Goal: Task Accomplishment & Management: Manage account settings

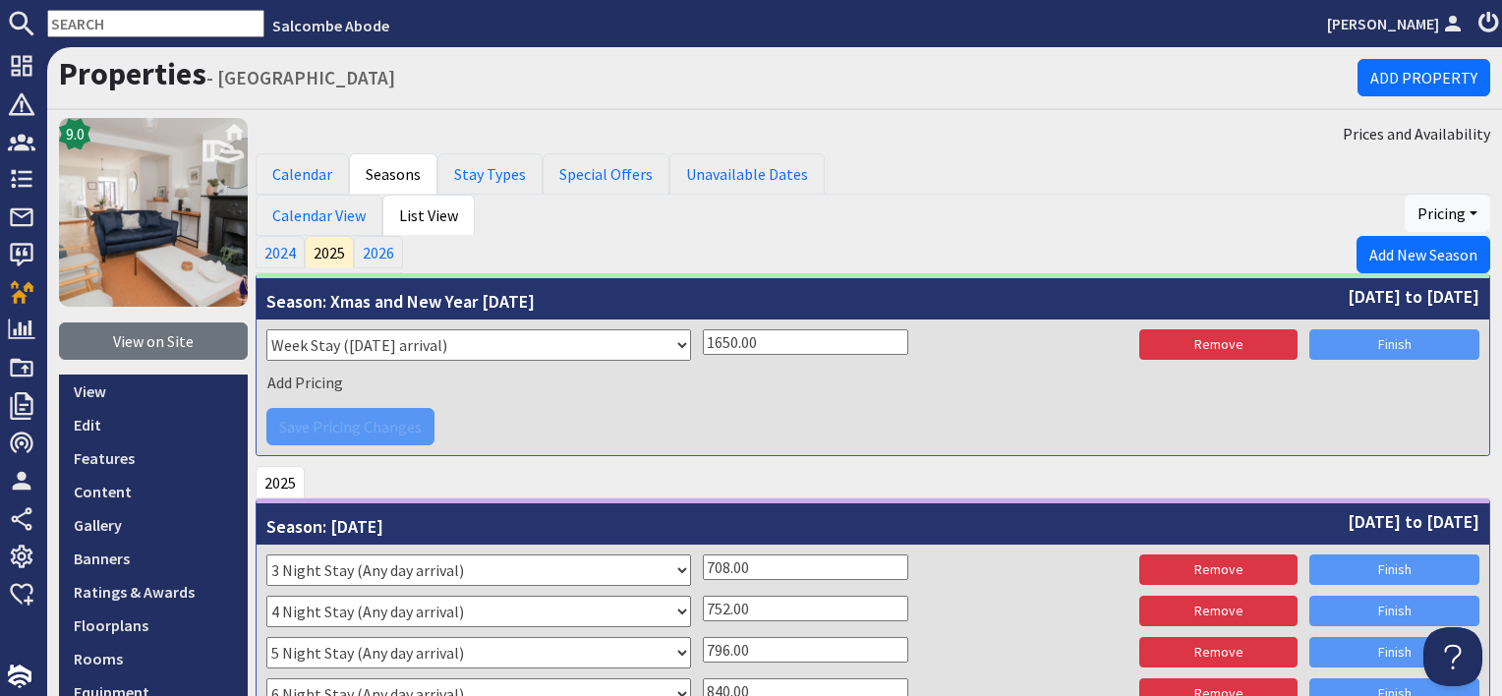
scroll to position [2753, 0]
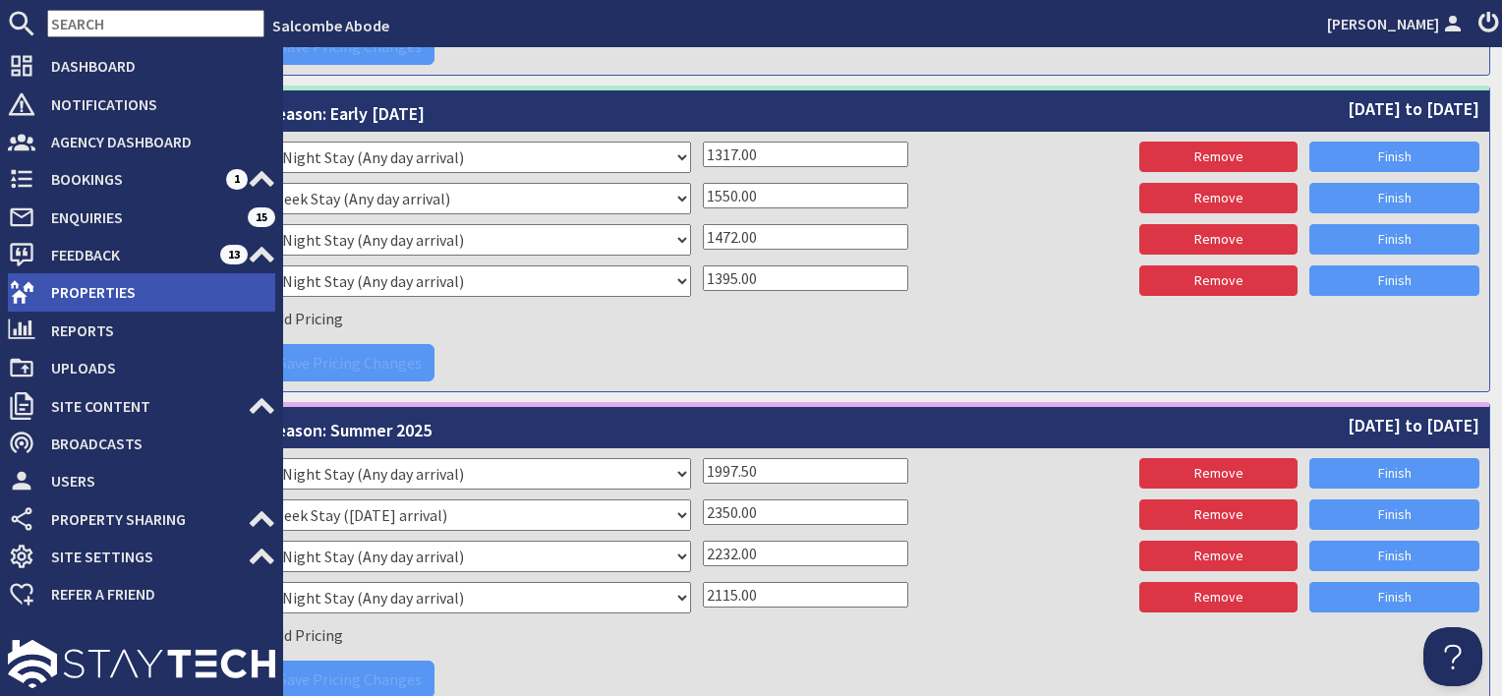
click at [29, 300] on icon at bounding box center [22, 292] width 28 height 28
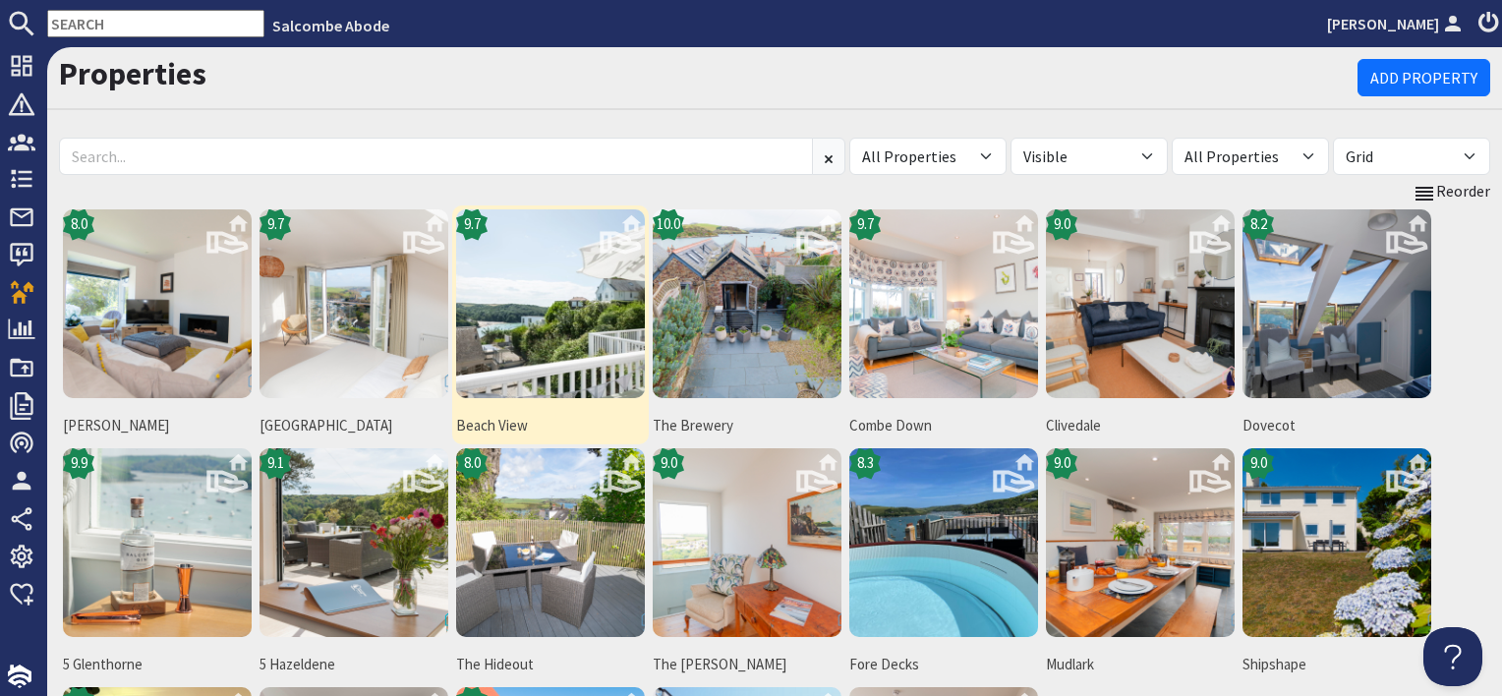
click at [589, 315] on img at bounding box center [550, 303] width 189 height 189
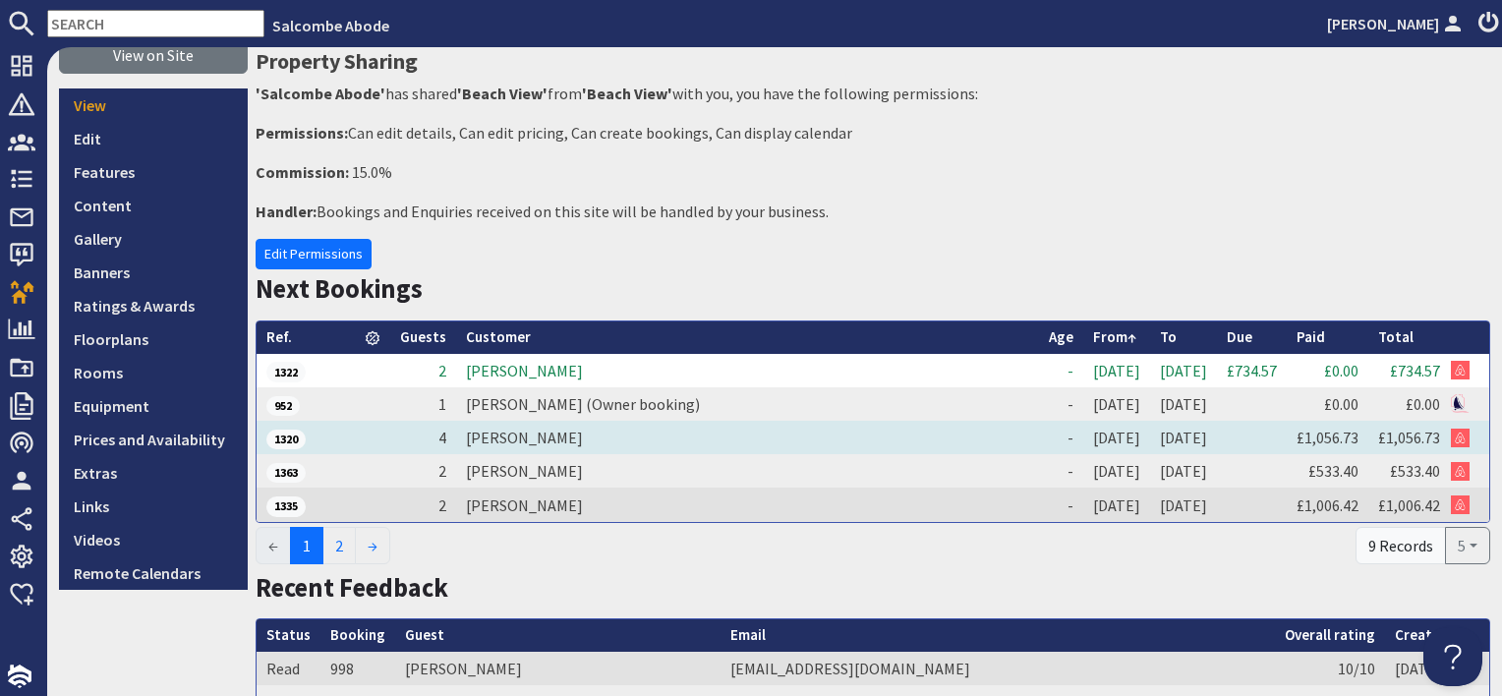
scroll to position [393, 0]
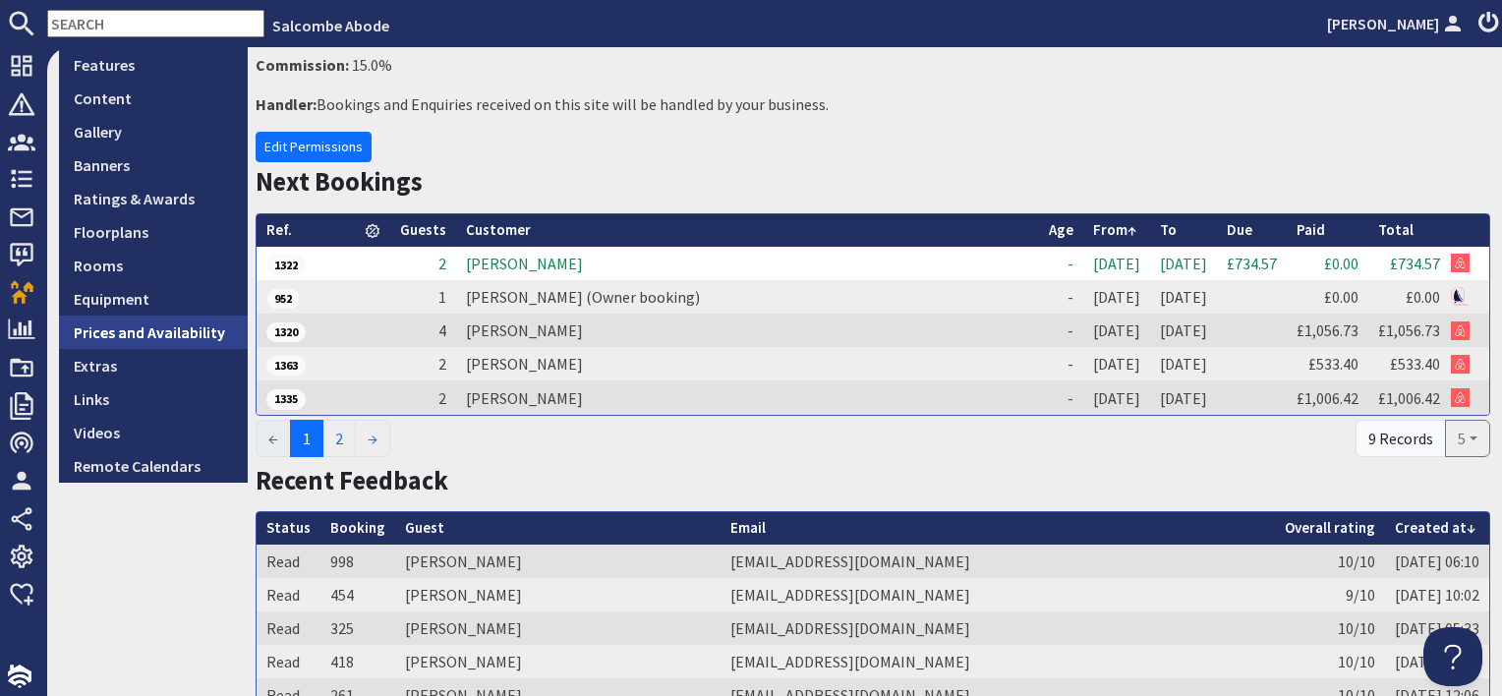
click at [213, 328] on link "Prices and Availability" at bounding box center [153, 332] width 189 height 33
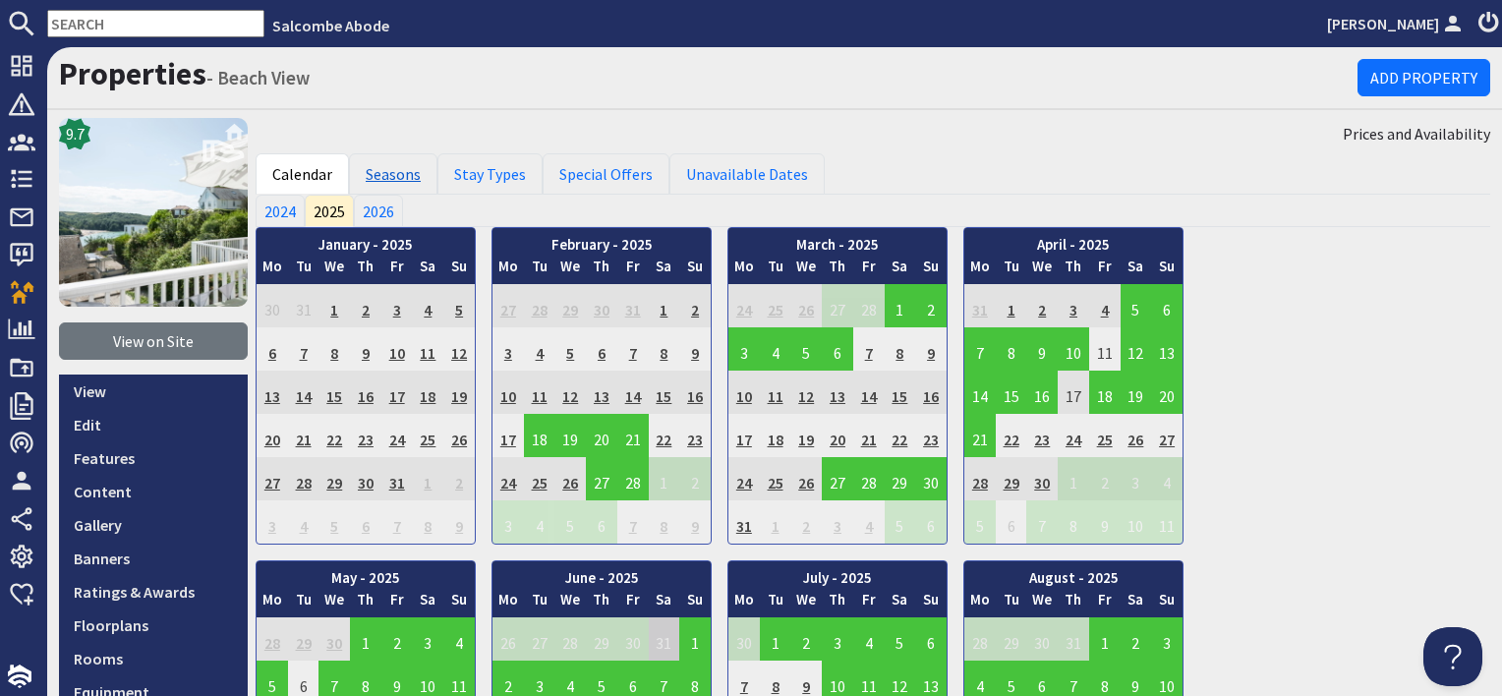
click at [383, 177] on link "Seasons" at bounding box center [393, 173] width 88 height 41
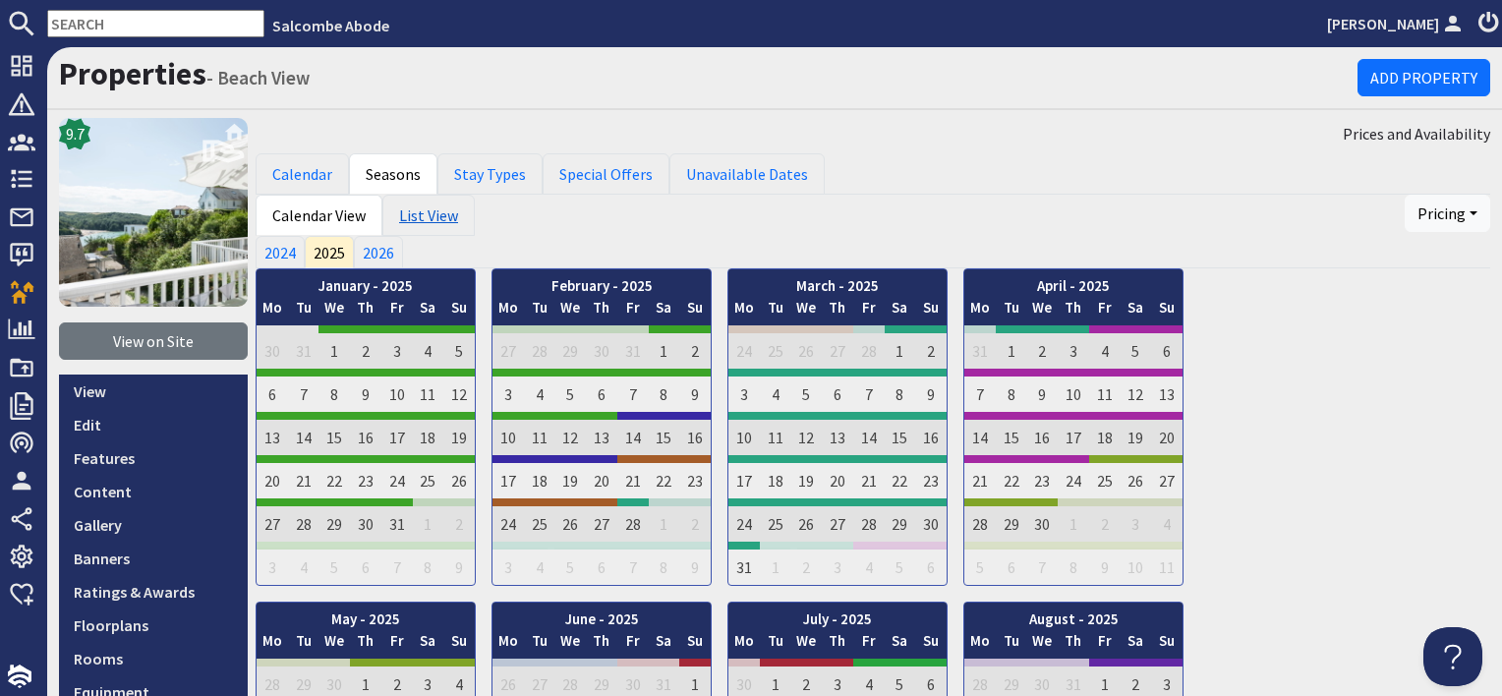
click at [432, 216] on link "List View" at bounding box center [428, 215] width 92 height 41
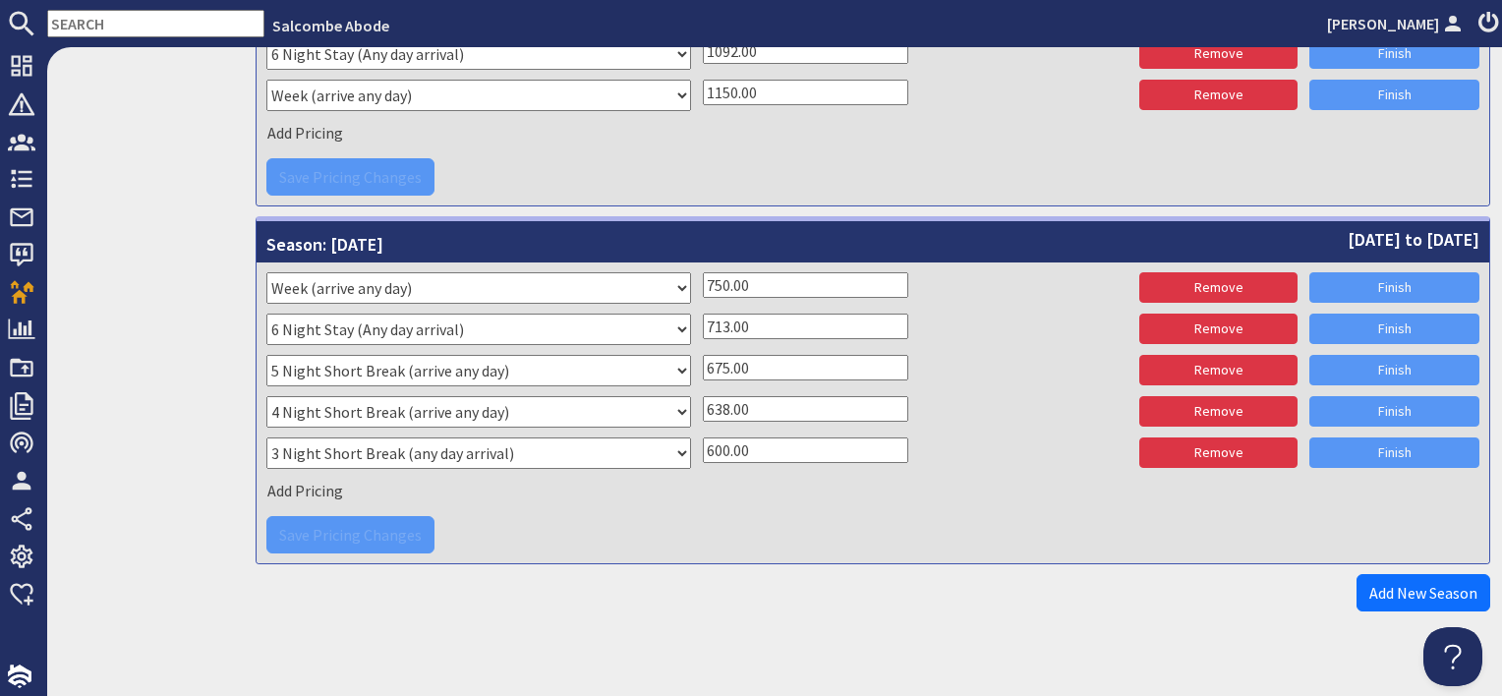
scroll to position [4762, 0]
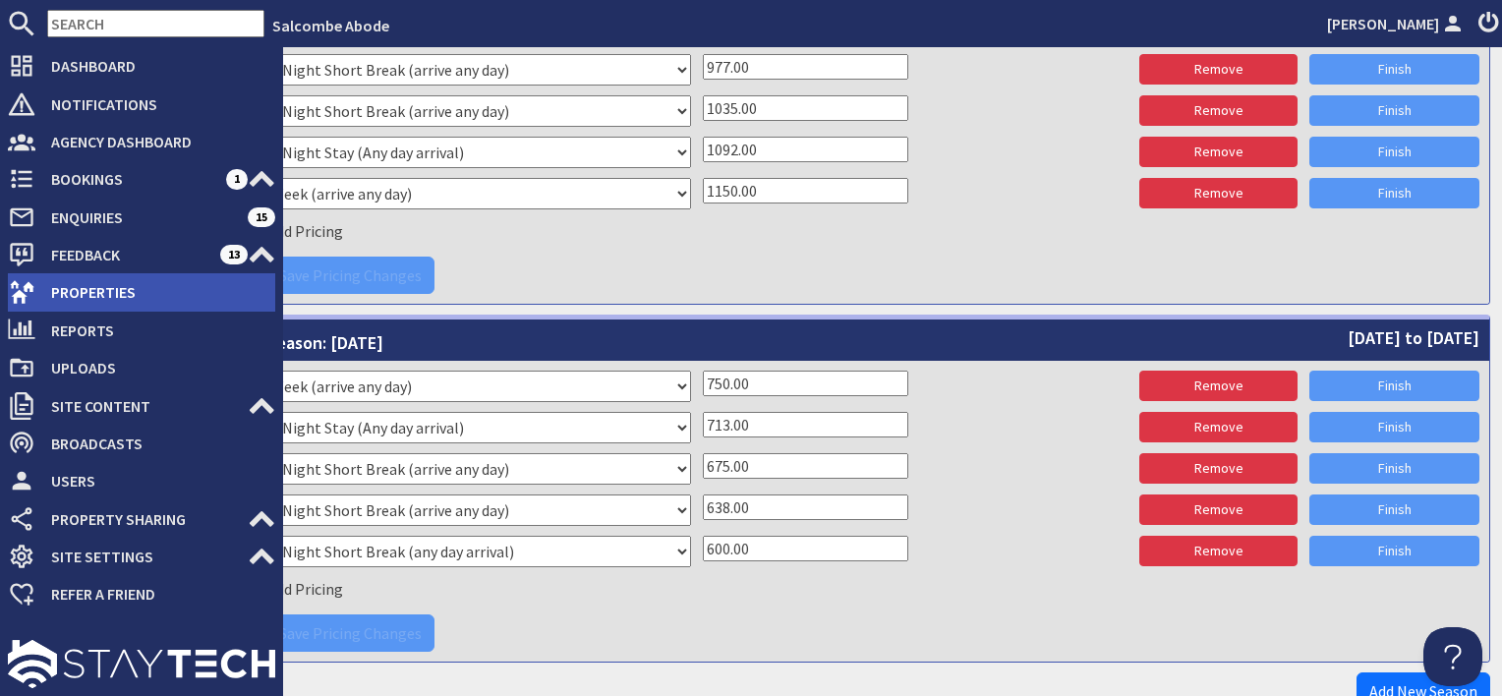
click at [74, 280] on span "Properties" at bounding box center [155, 291] width 240 height 31
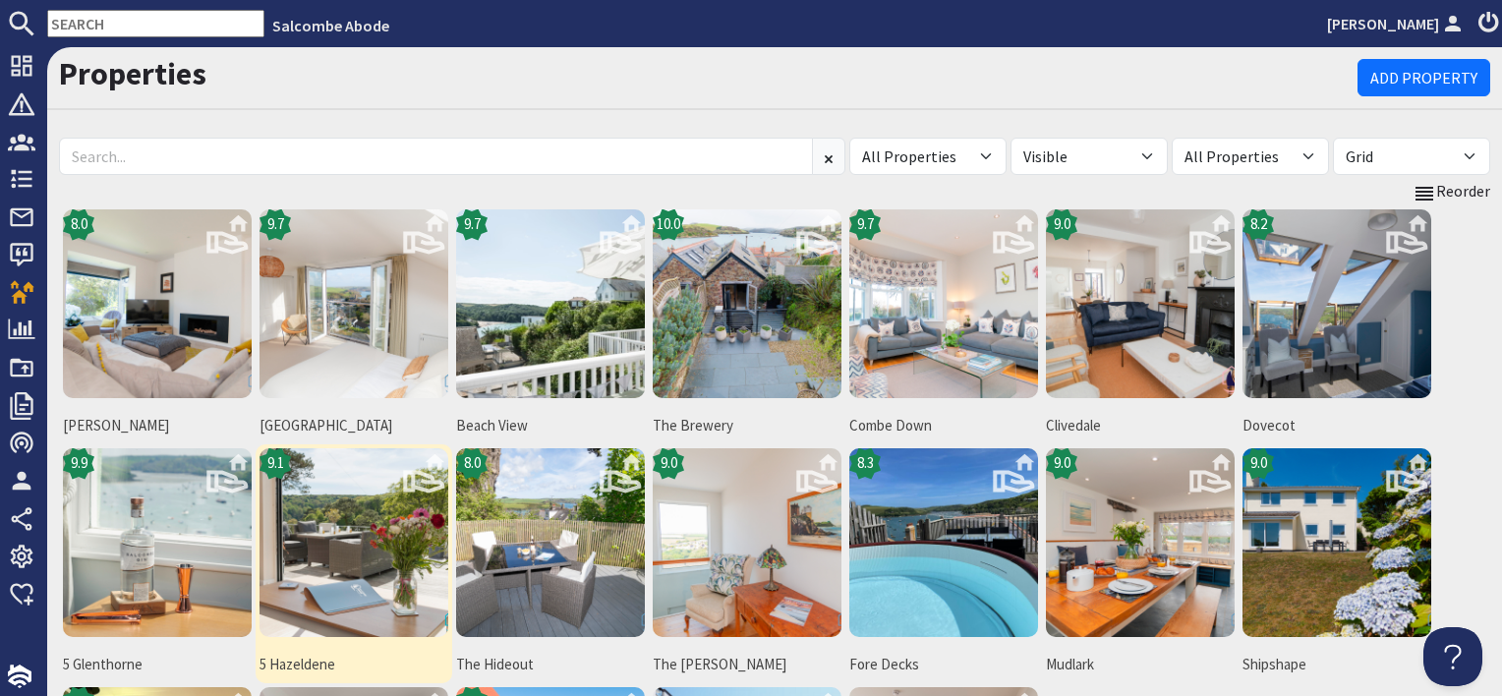
click at [382, 517] on img at bounding box center [354, 542] width 189 height 189
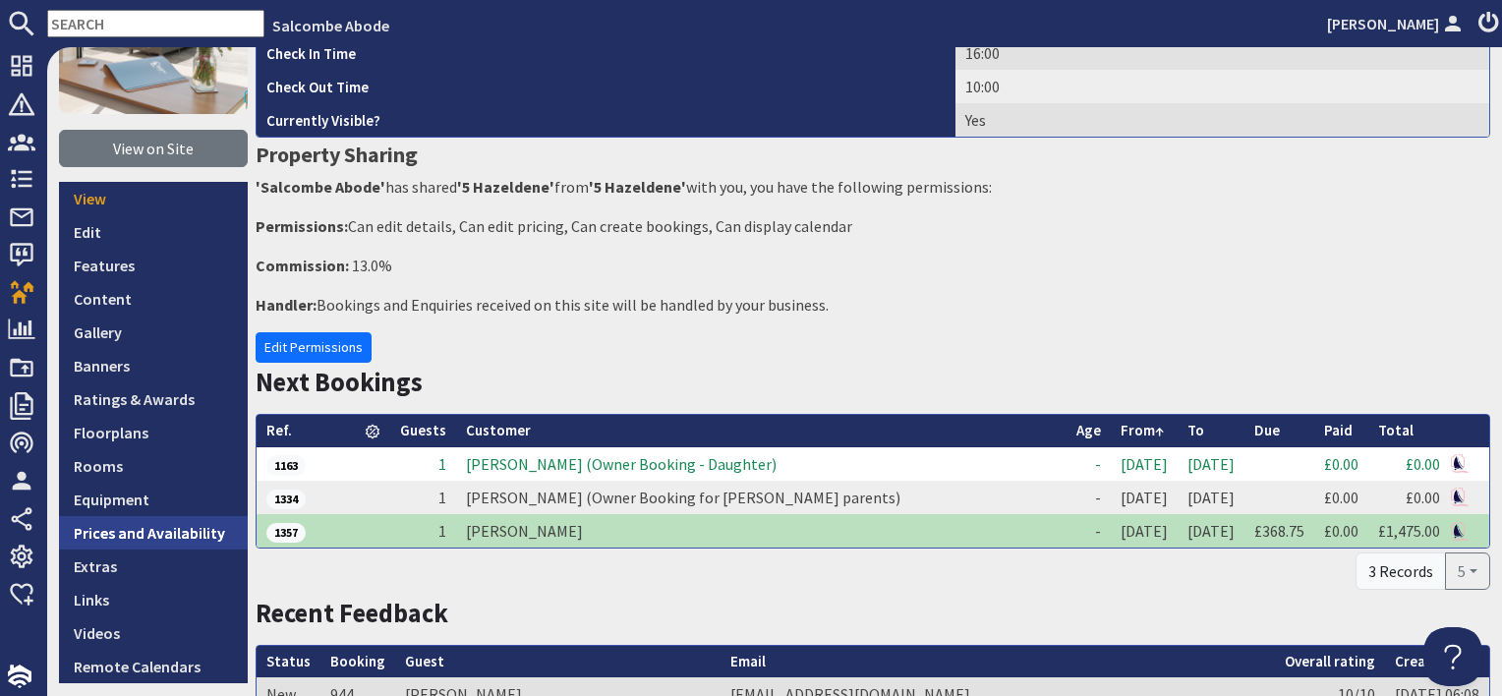
scroll to position [197, 0]
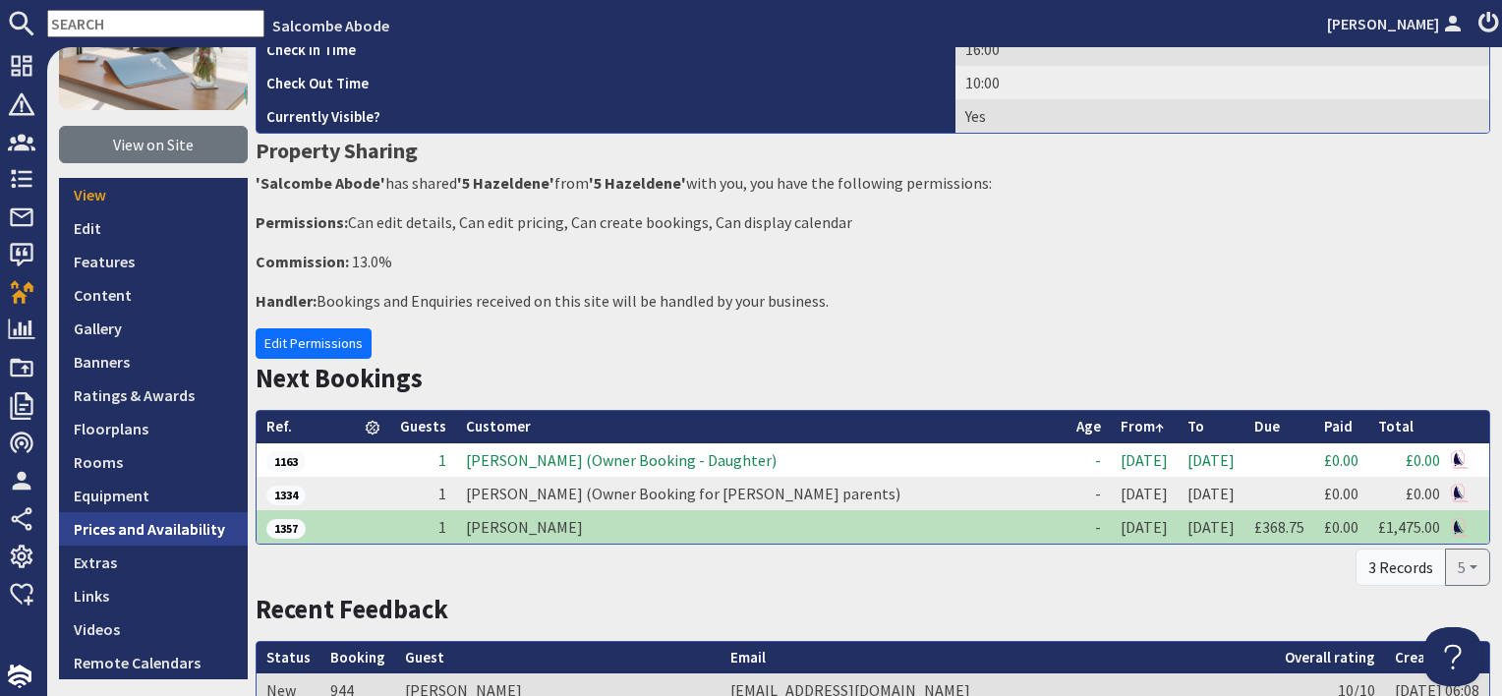
click at [145, 541] on link "Prices and Availability" at bounding box center [153, 528] width 189 height 33
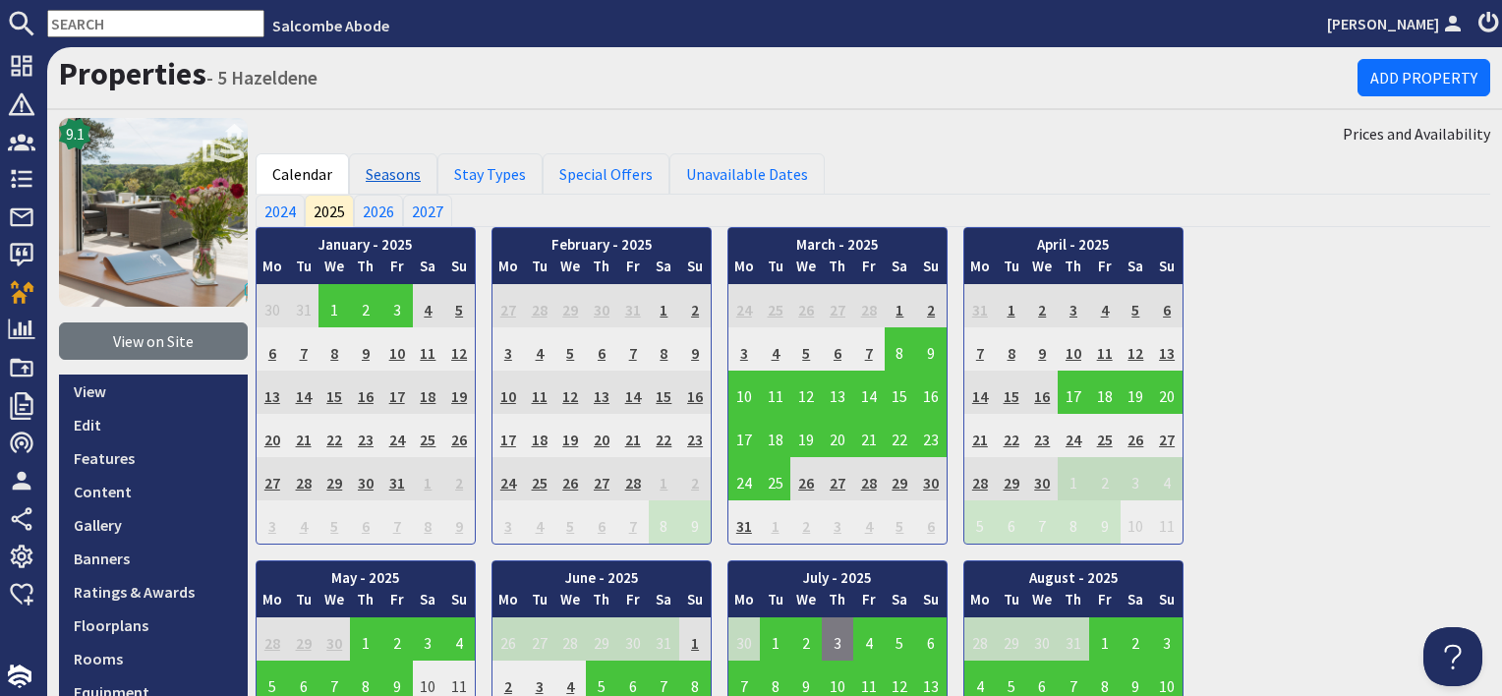
click at [397, 173] on link "Seasons" at bounding box center [393, 173] width 88 height 41
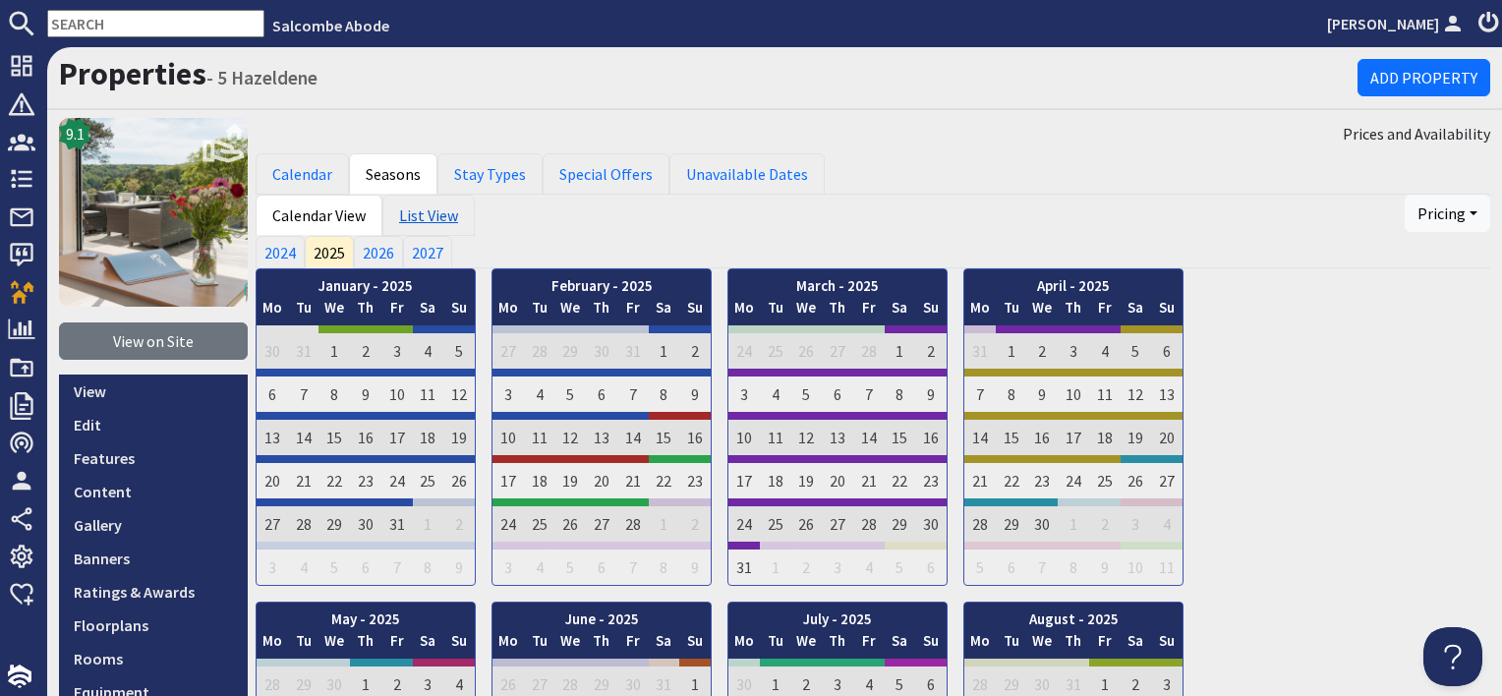
click at [418, 221] on link "List View" at bounding box center [428, 215] width 92 height 41
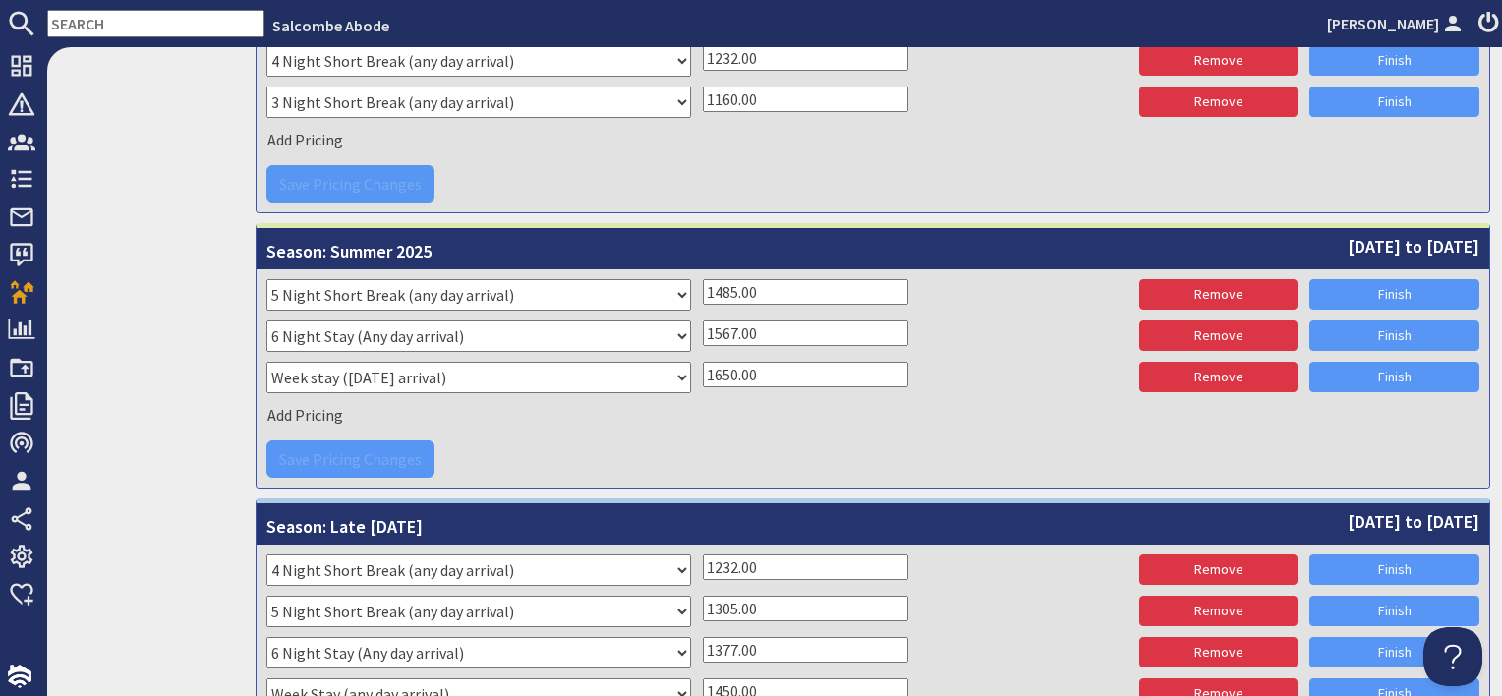
scroll to position [5014, 0]
